Goal: Answer question/provide support: Share knowledge or assist other users

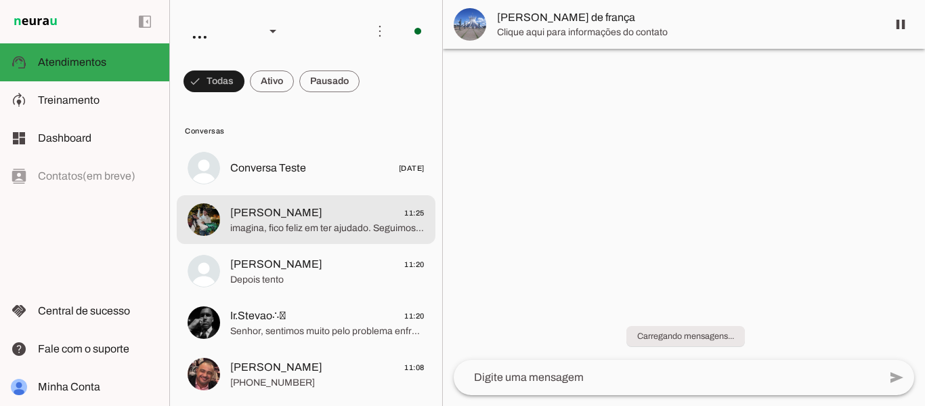
click at [347, 215] on span "[PERSON_NAME] 11:25" at bounding box center [327, 212] width 194 height 17
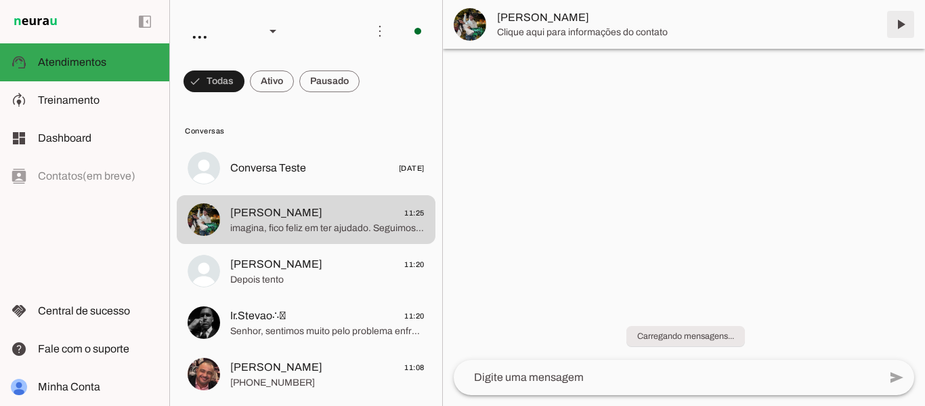
click at [903, 25] on span at bounding box center [900, 24] width 33 height 33
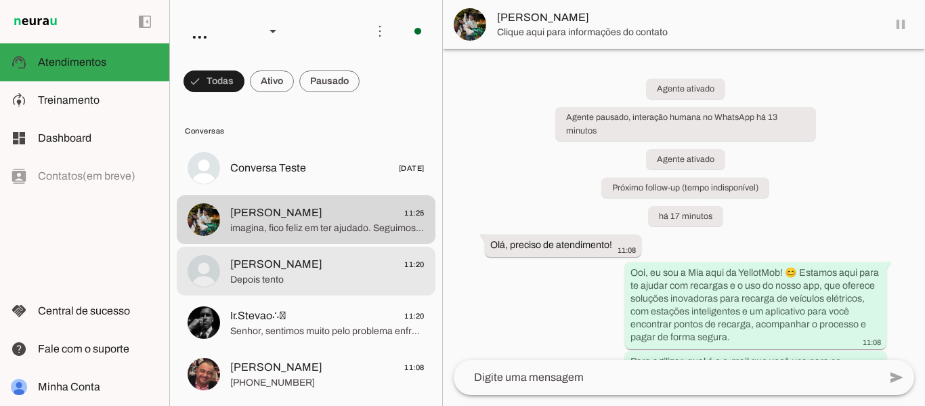
click at [326, 274] on span "Depois tento" at bounding box center [327, 280] width 194 height 14
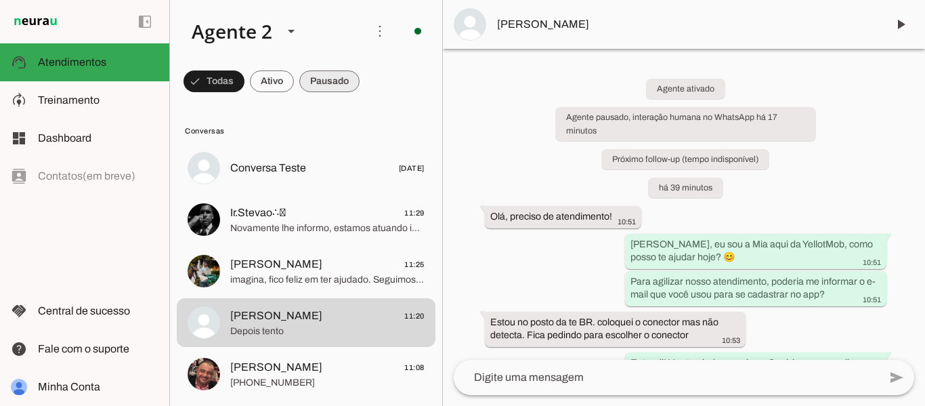
click at [244, 75] on span at bounding box center [214, 81] width 61 height 33
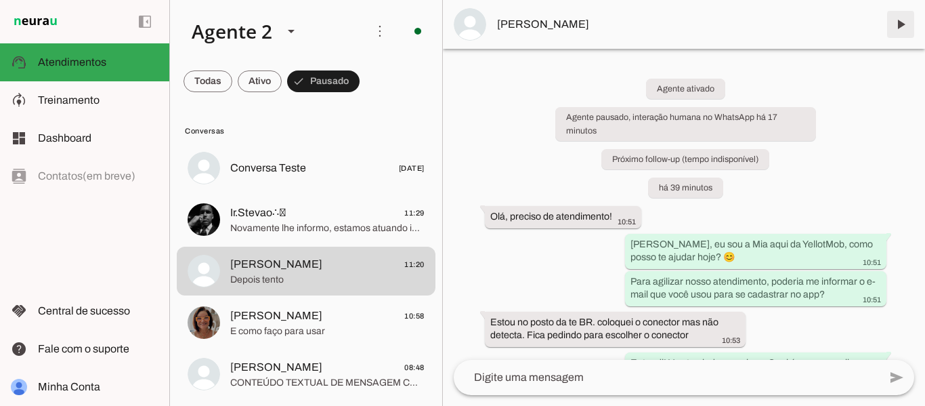
click at [905, 29] on span at bounding box center [900, 24] width 33 height 33
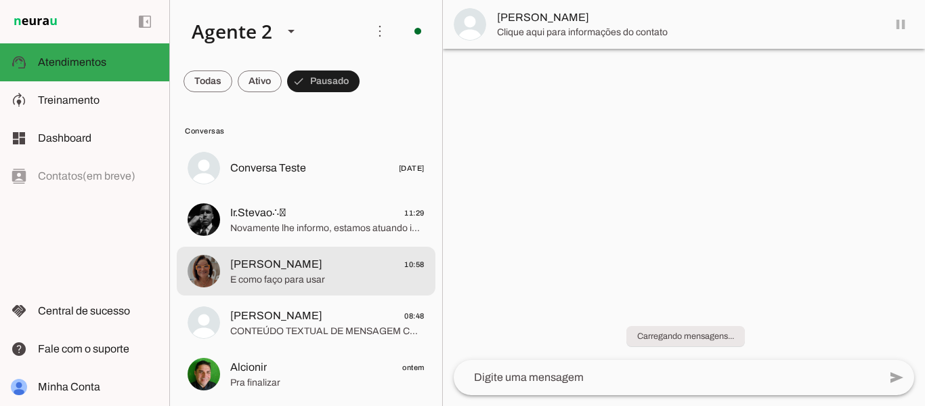
click at [299, 283] on span "E como faço para usar" at bounding box center [327, 280] width 194 height 14
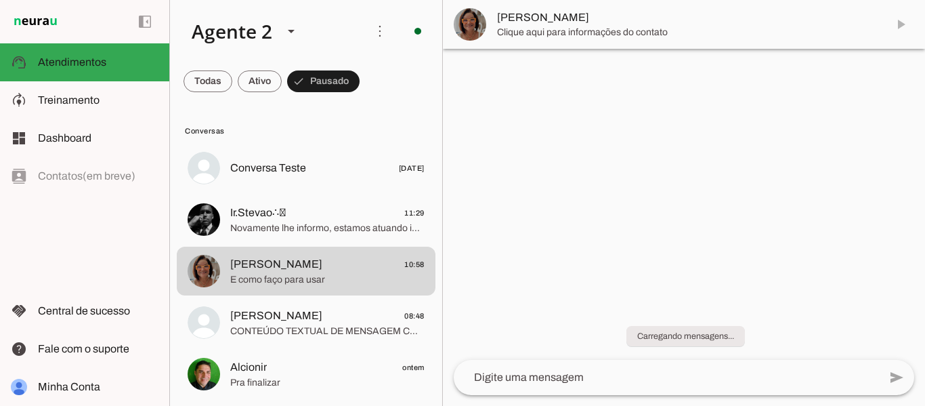
click at [900, 24] on md-item "[PERSON_NAME]" at bounding box center [684, 24] width 482 height 49
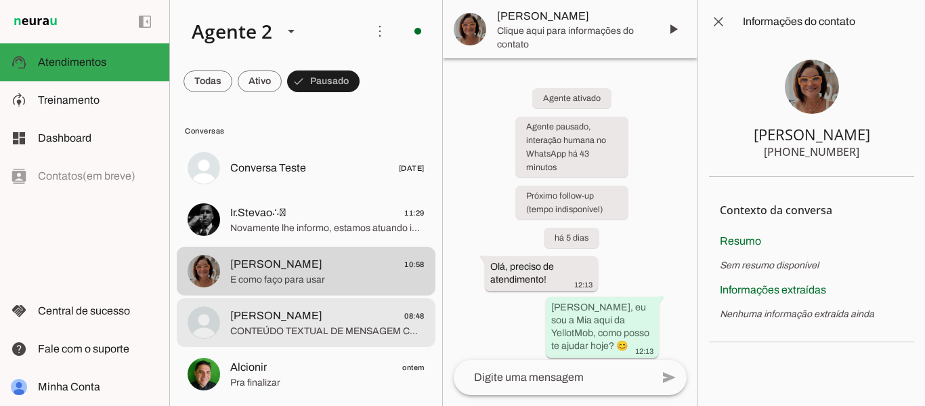
click at [297, 330] on span "CONTEÚDO TEXTUAL DE MENSAGEM COM IMAGEM (URL [URL][DOMAIN_NAME]) : Deu certo. O…" at bounding box center [327, 331] width 194 height 14
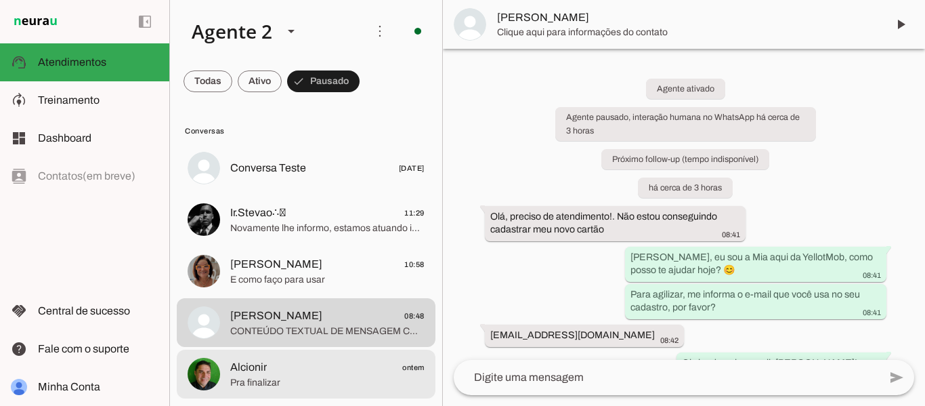
click at [282, 385] on span "Pra finalizar" at bounding box center [327, 383] width 194 height 14
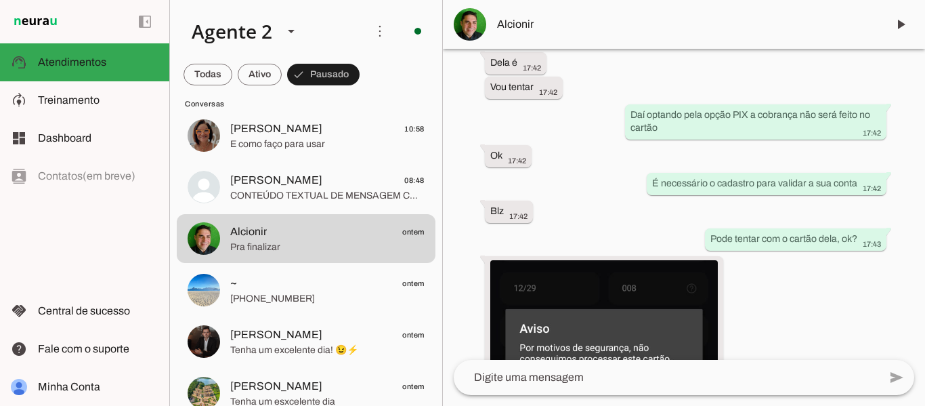
scroll to position [2302, 0]
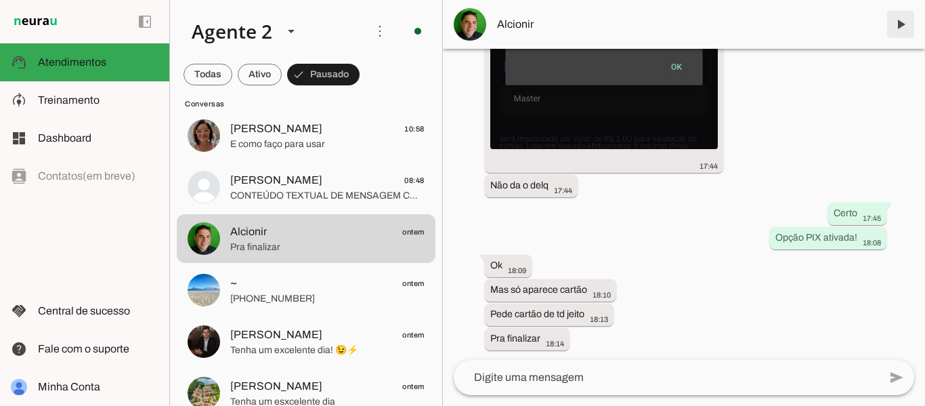
click at [902, 22] on span at bounding box center [900, 24] width 33 height 33
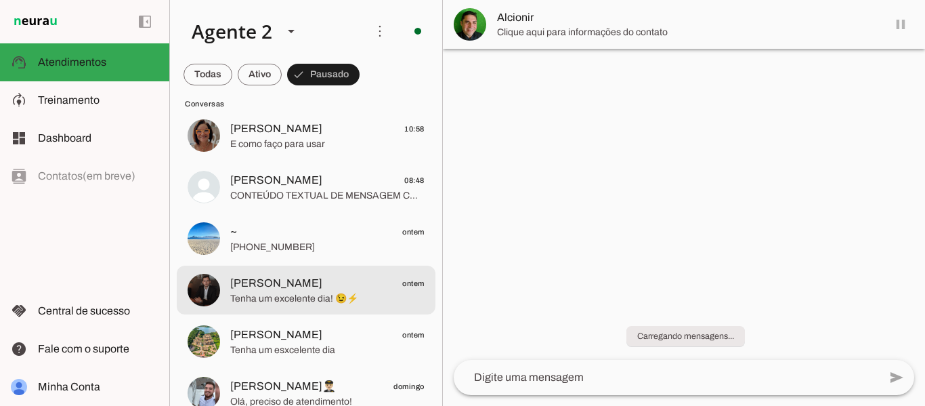
scroll to position [0, 0]
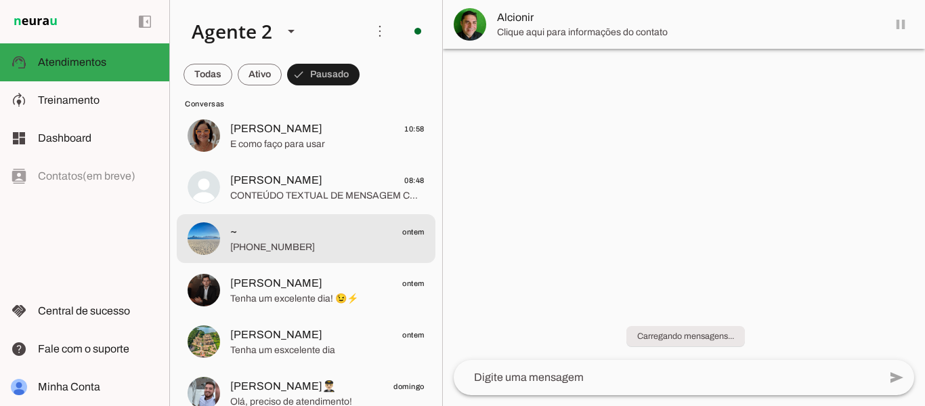
click at [284, 252] on span "[PHONE_NUMBER]" at bounding box center [327, 247] width 194 height 14
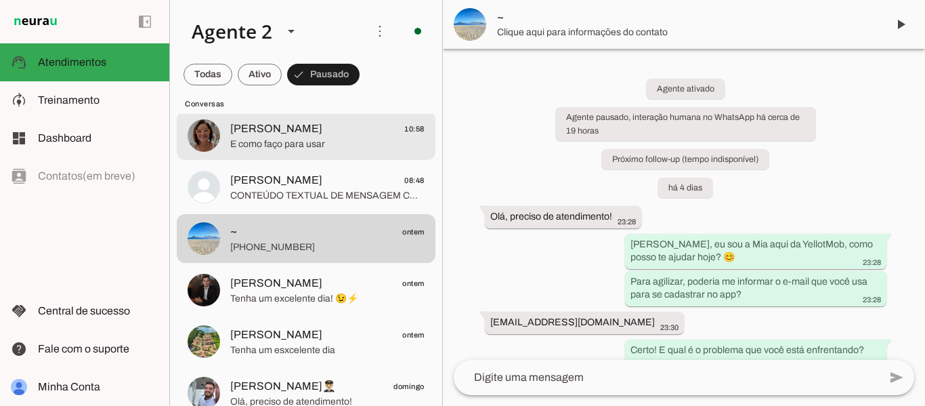
click at [299, 139] on span "E como faço para usar" at bounding box center [327, 144] width 194 height 14
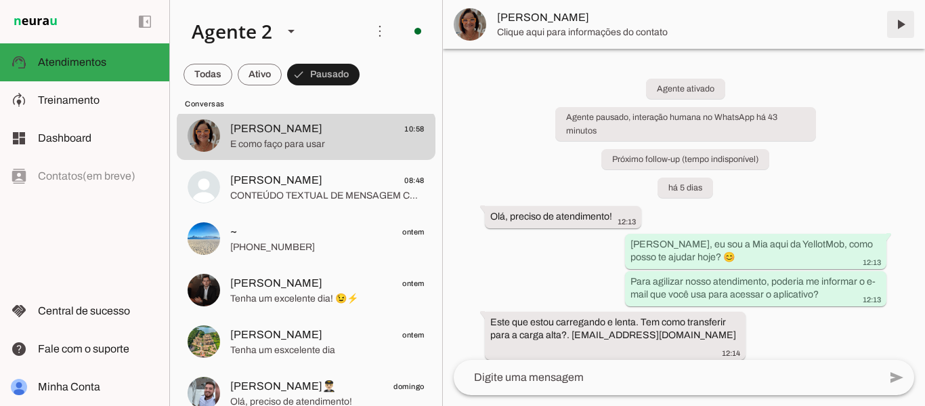
click at [897, 27] on span at bounding box center [900, 24] width 33 height 33
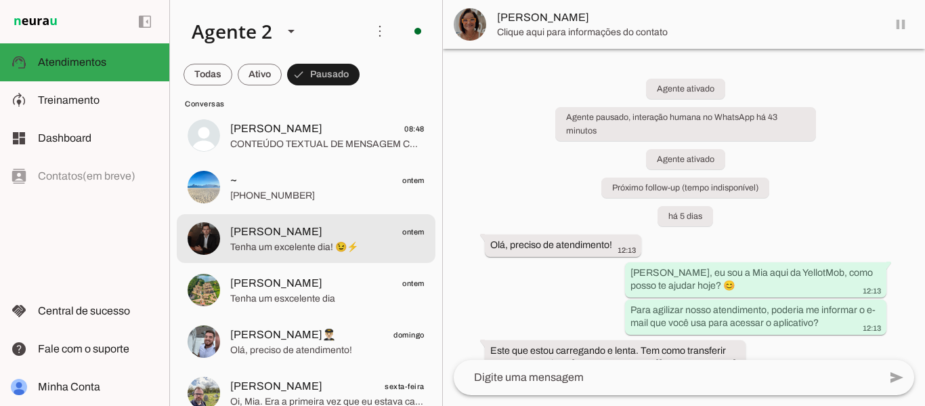
click at [313, 247] on span "Tenha um excelente dia! 😉⚡" at bounding box center [327, 247] width 194 height 14
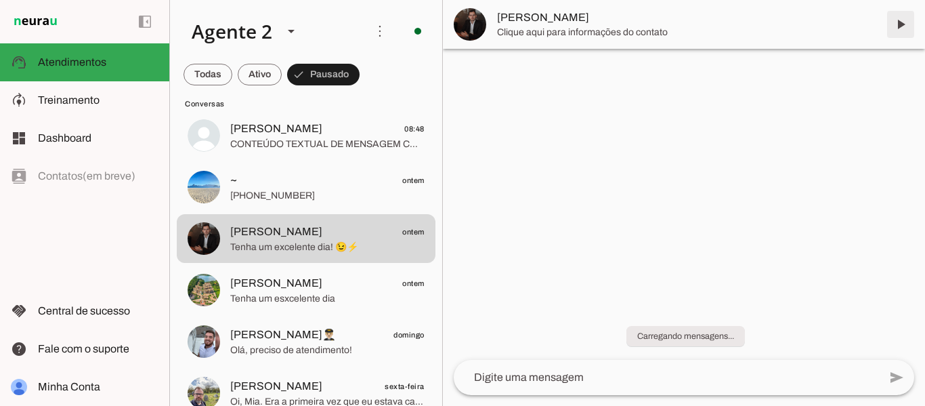
click at [893, 24] on span at bounding box center [900, 24] width 33 height 33
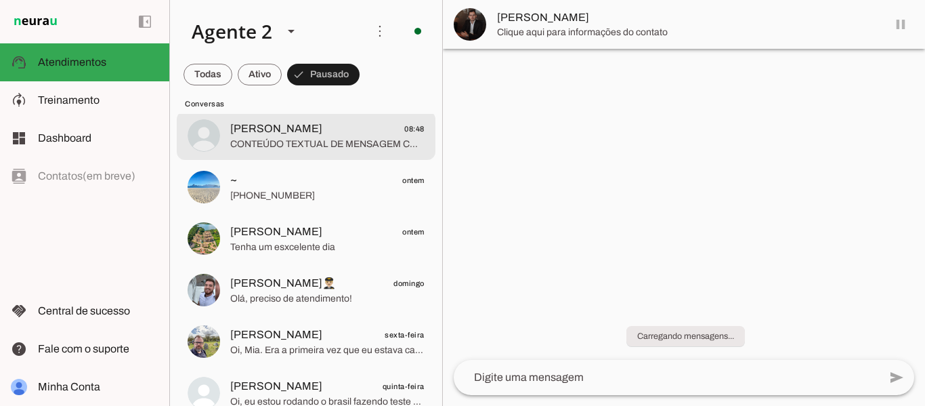
click at [280, 57] on md-item "Gabriel Alves ontem Tenha um esxcelente dia" at bounding box center [306, 32] width 259 height 49
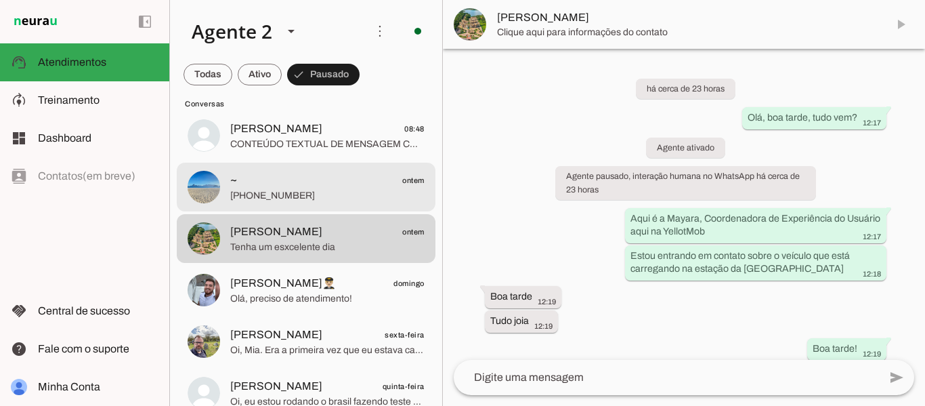
scroll to position [177, 0]
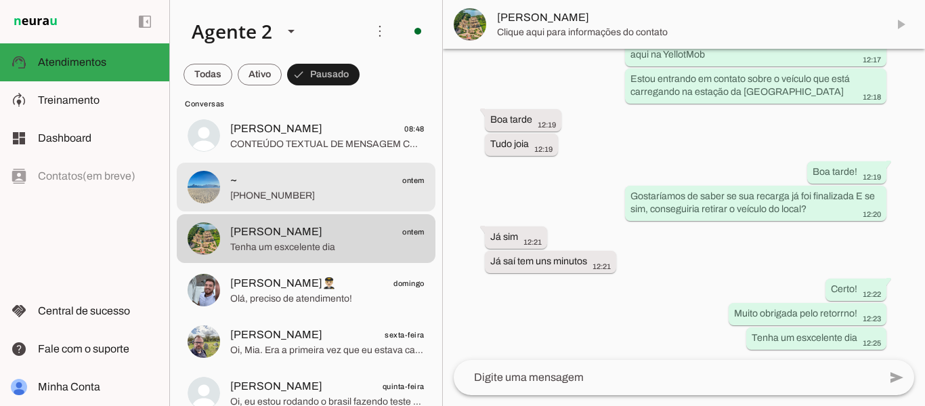
click at [300, 182] on span "~ ontem" at bounding box center [327, 180] width 194 height 17
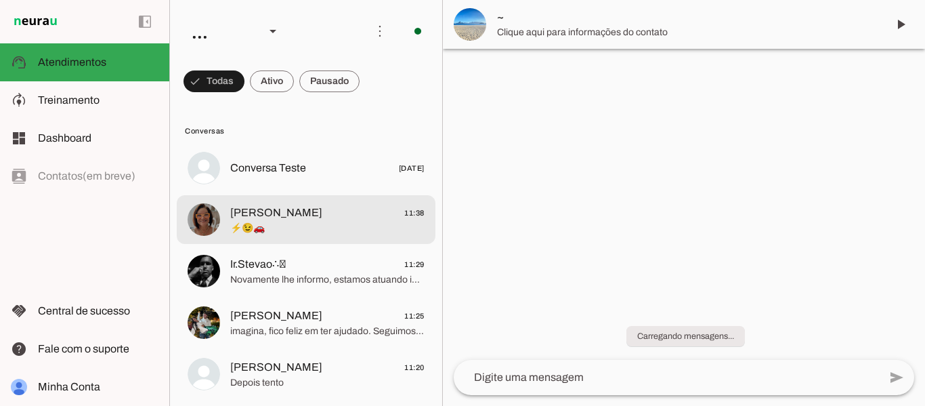
click at [316, 228] on span "⚡😉🚗" at bounding box center [327, 228] width 194 height 14
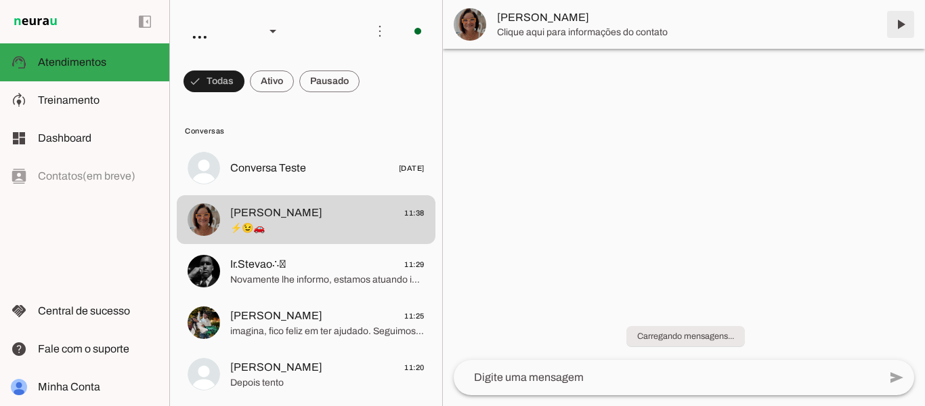
click at [896, 27] on span at bounding box center [900, 24] width 33 height 33
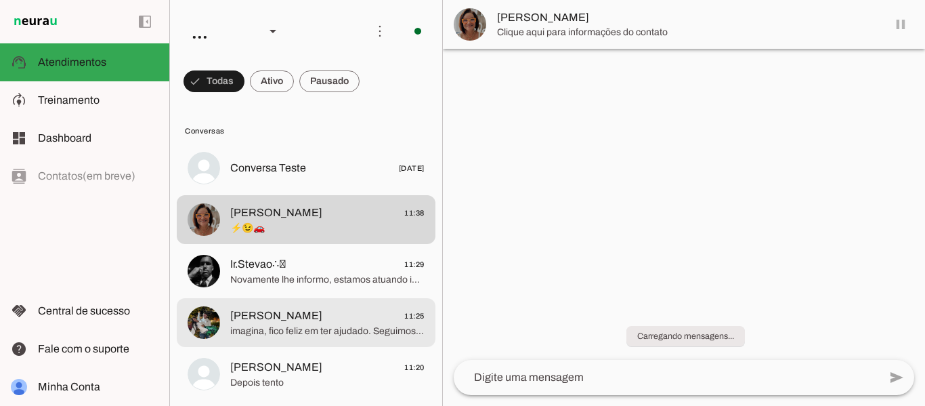
click at [362, 323] on span "[PERSON_NAME] 11:25" at bounding box center [327, 315] width 194 height 17
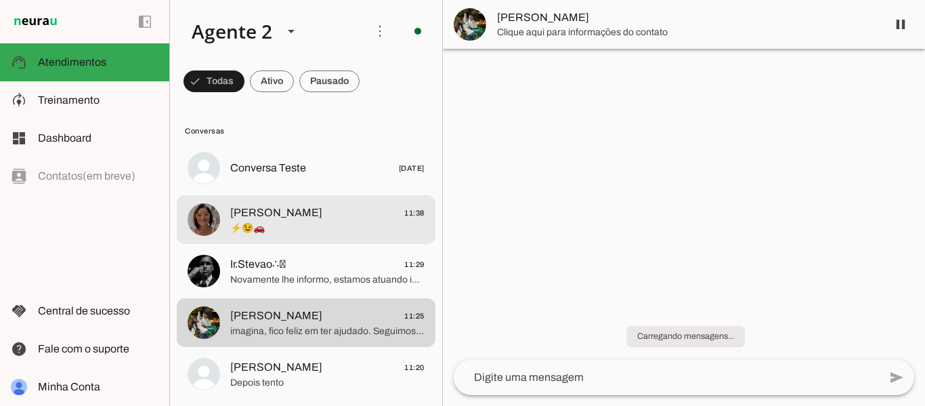
click at [288, 225] on span "⚡😉🚗" at bounding box center [327, 228] width 194 height 14
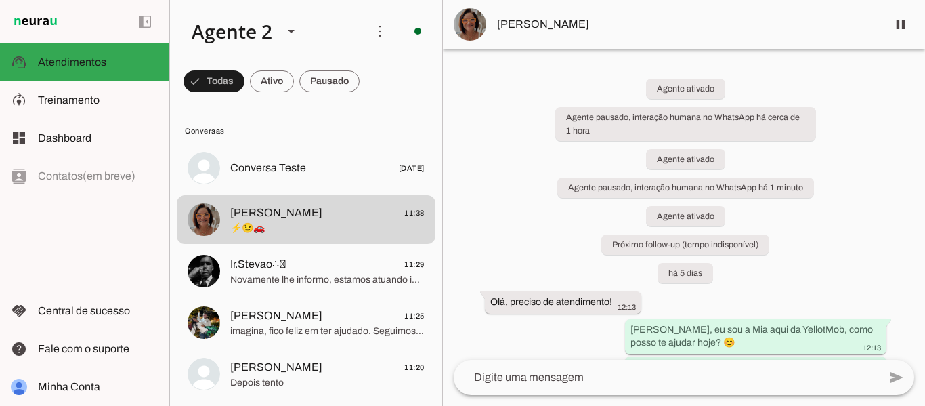
scroll to position [2285, 0]
